Goal: Task Accomplishment & Management: Manage account settings

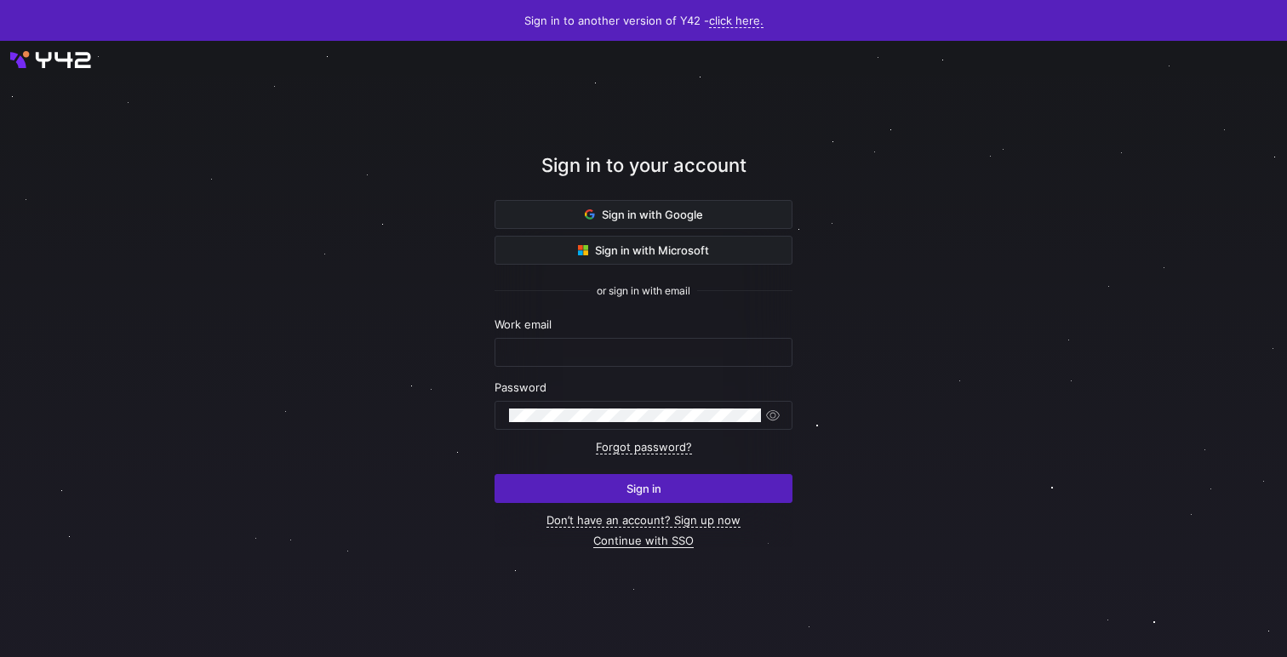
click at [660, 542] on link "Continue with SSO" at bounding box center [643, 541] width 100 height 14
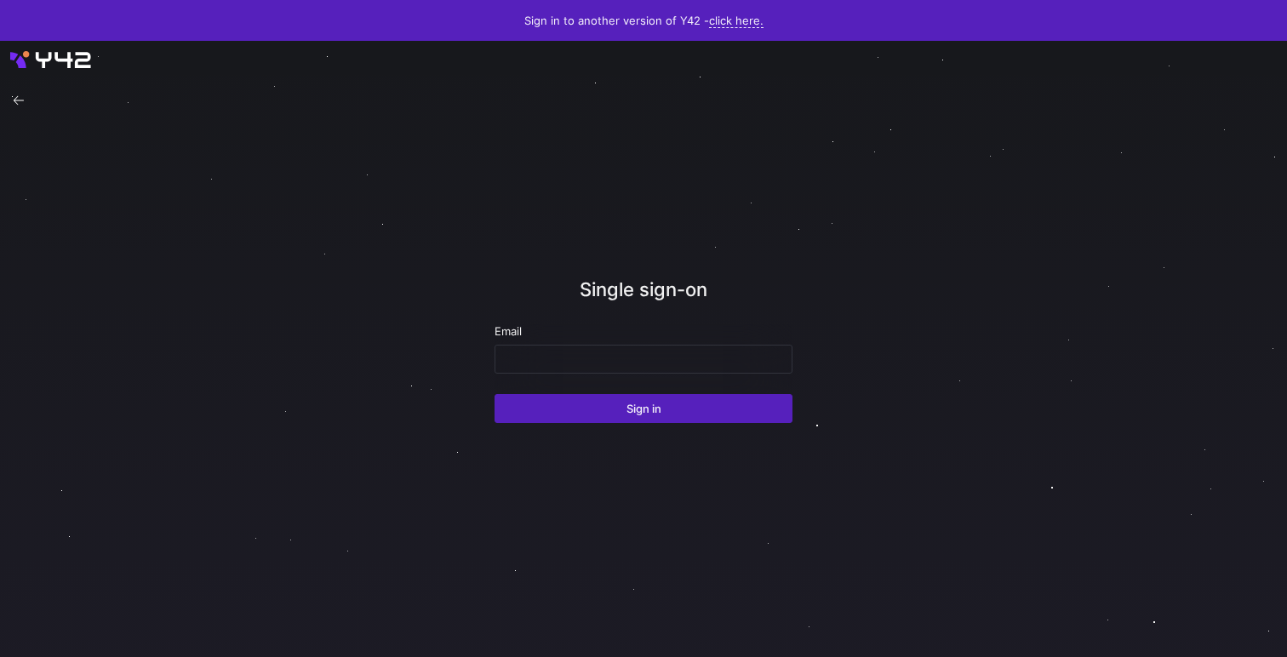
click at [634, 376] on form "Email Sign in" at bounding box center [644, 373] width 298 height 99
click at [634, 353] on input "email" at bounding box center [643, 359] width 269 height 14
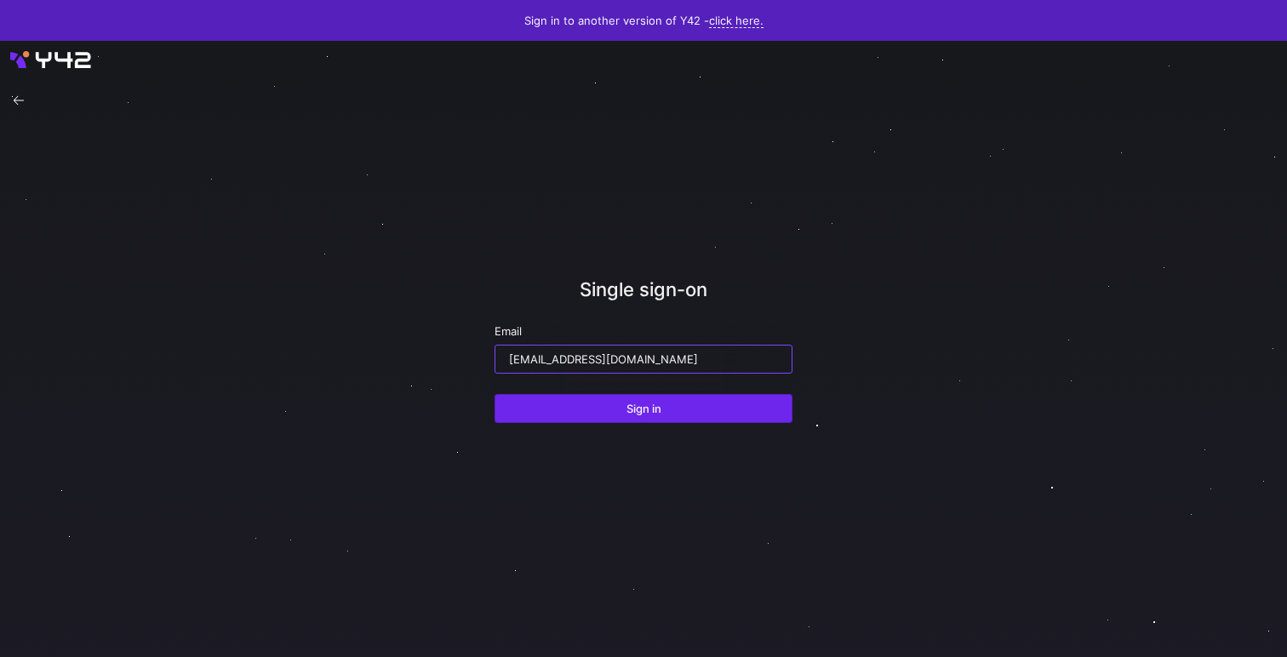
type input "[EMAIL_ADDRESS][DOMAIN_NAME]"
click at [639, 407] on span "Sign in" at bounding box center [644, 409] width 35 height 14
